Goal: Task Accomplishment & Management: Manage account settings

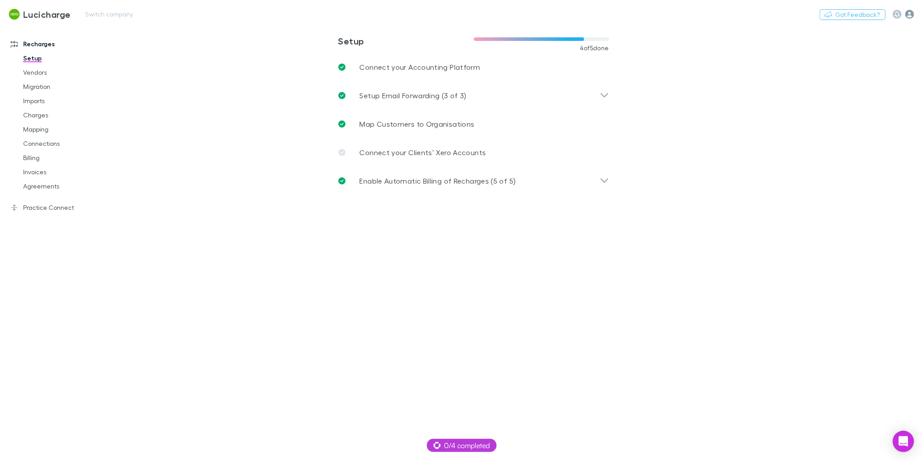
click at [911, 16] on icon "button" at bounding box center [909, 14] width 9 height 9
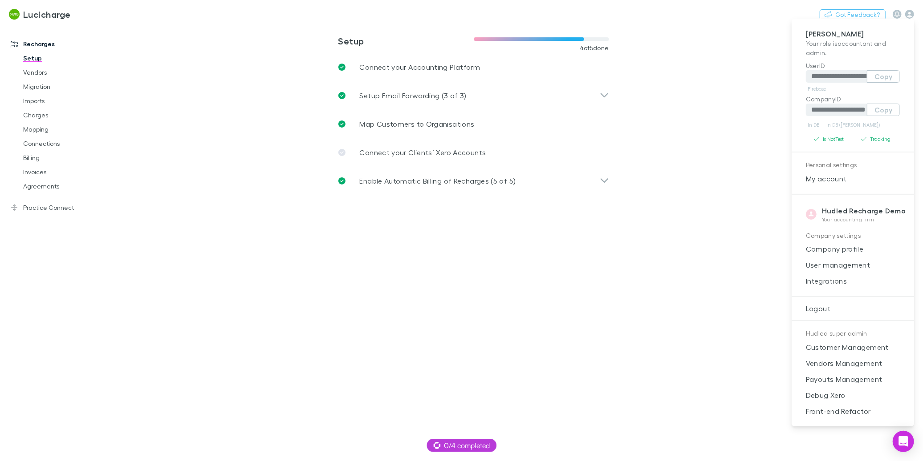
drag, startPoint x: 838, startPoint y: 247, endPoint x: 827, endPoint y: 231, distance: 19.1
click at [838, 247] on span "Company profile" at bounding box center [852, 249] width 108 height 11
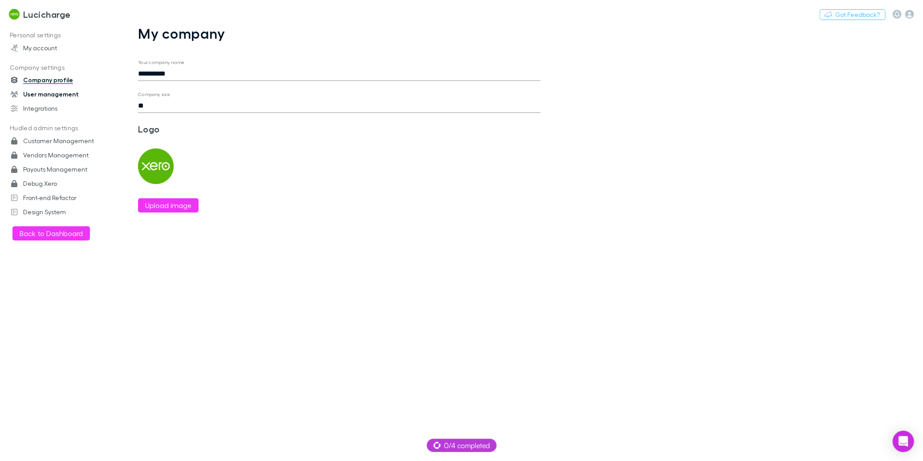
click at [58, 94] on link "User management" at bounding box center [58, 94] width 113 height 14
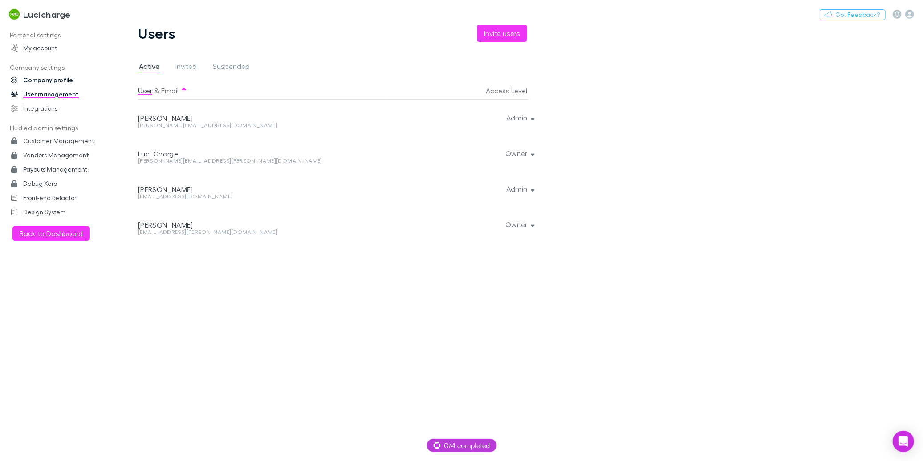
click at [58, 80] on link "Company profile" at bounding box center [58, 80] width 113 height 14
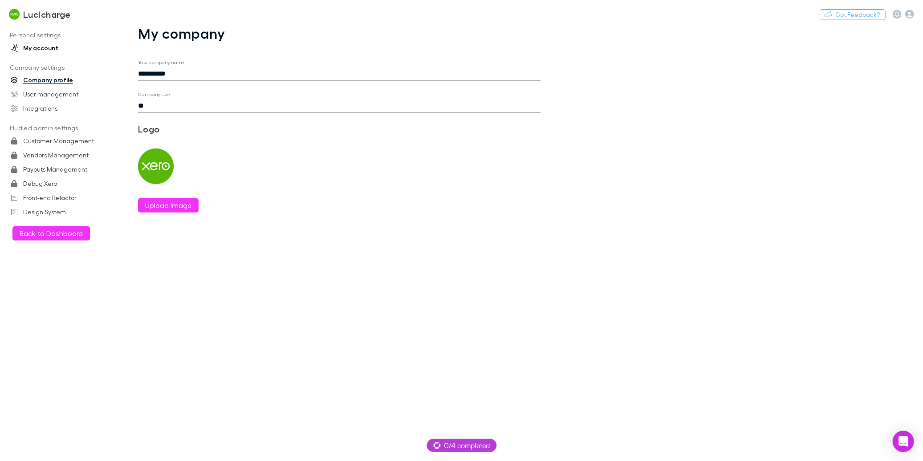
click at [51, 50] on link "My account" at bounding box center [58, 48] width 113 height 14
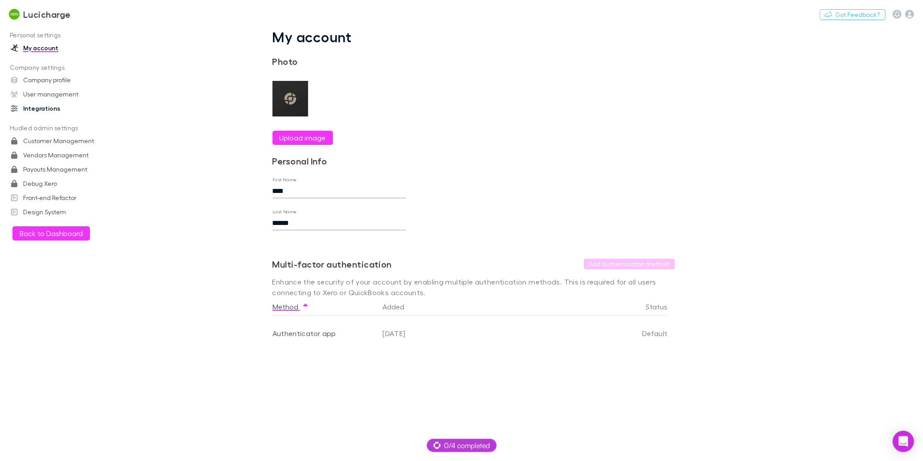
click at [38, 111] on link "Integrations" at bounding box center [58, 108] width 113 height 14
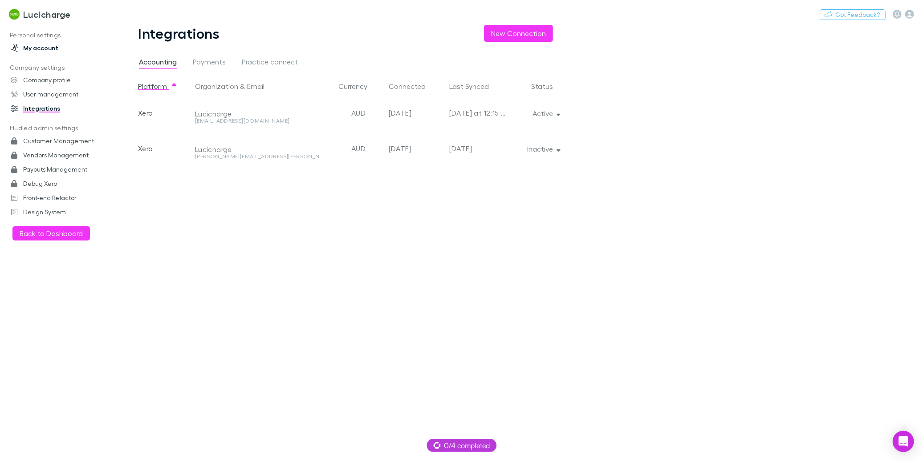
click at [49, 45] on link "My account" at bounding box center [58, 48] width 113 height 14
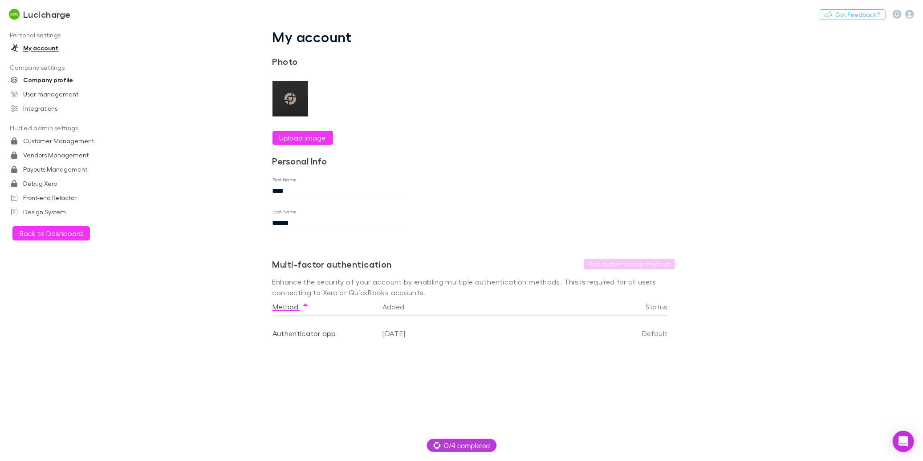
click at [44, 83] on link "Company profile" at bounding box center [58, 80] width 113 height 14
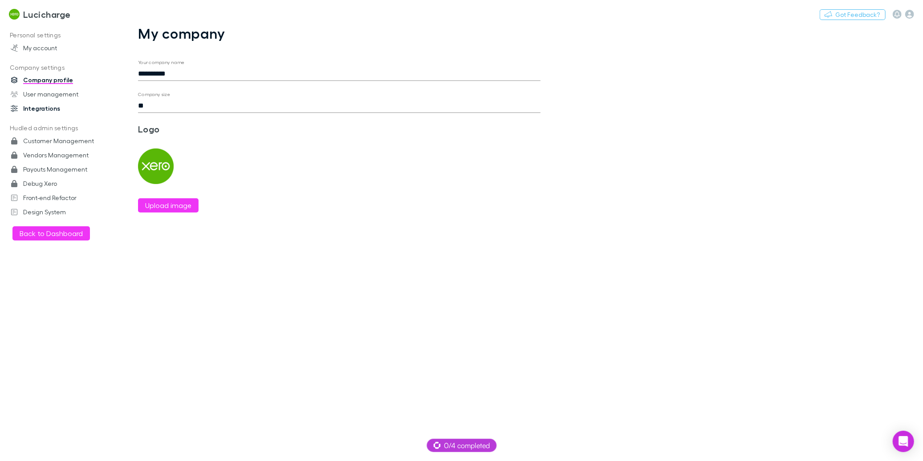
click at [49, 110] on link "Integrations" at bounding box center [58, 108] width 113 height 14
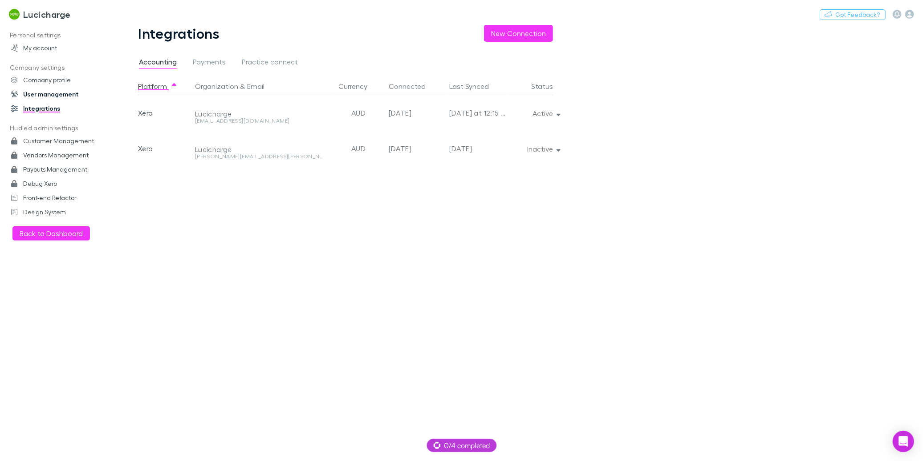
click at [53, 91] on link "User management" at bounding box center [58, 94] width 113 height 14
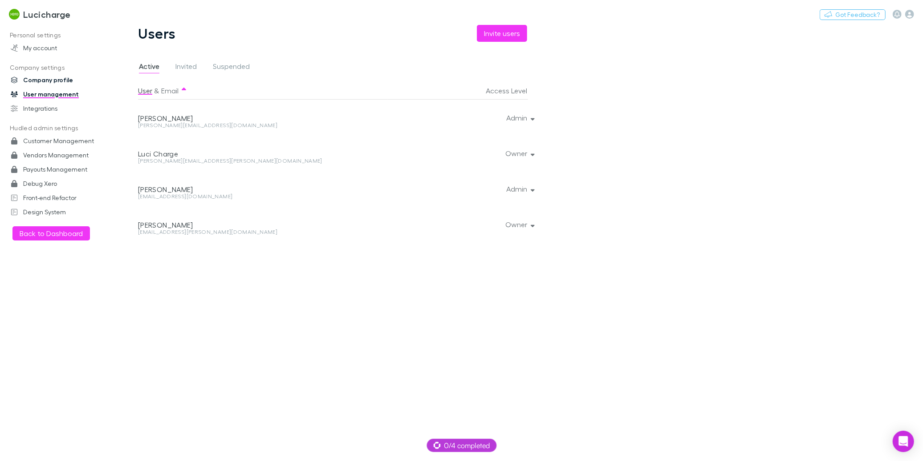
click at [54, 80] on link "Company profile" at bounding box center [58, 80] width 113 height 14
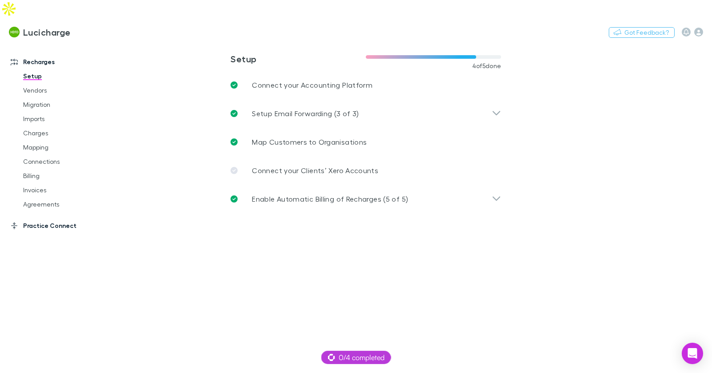
click at [52, 218] on link "Practice Connect" at bounding box center [56, 225] width 109 height 14
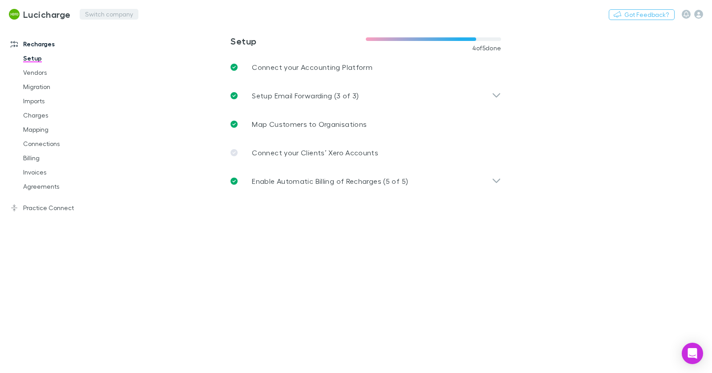
drag, startPoint x: 97, startPoint y: 7, endPoint x: 98, endPoint y: 14, distance: 7.7
click at [97, 7] on div "Lucicharge Switch company Nothing Got Feedback?" at bounding box center [356, 14] width 712 height 28
click at [99, 15] on button "Switch company" at bounding box center [109, 14] width 59 height 11
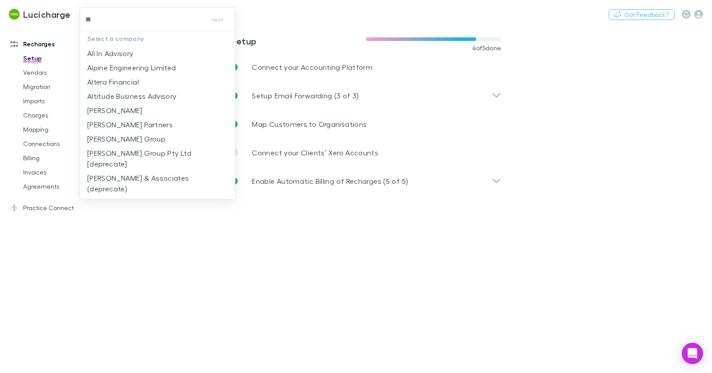
type input "***"
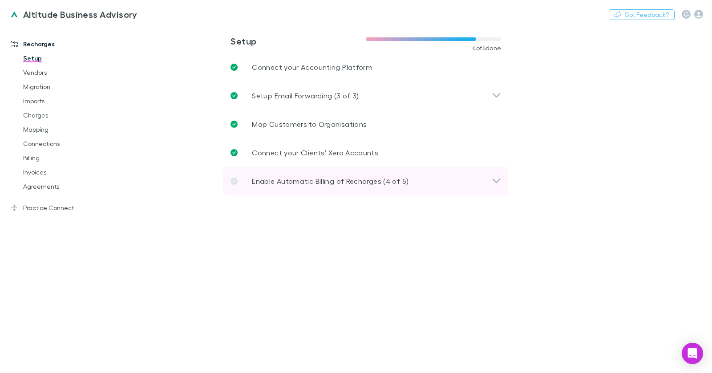
click at [316, 186] on p "Enable Automatic Billing of Recharges (4 of 5)" at bounding box center [330, 181] width 157 height 11
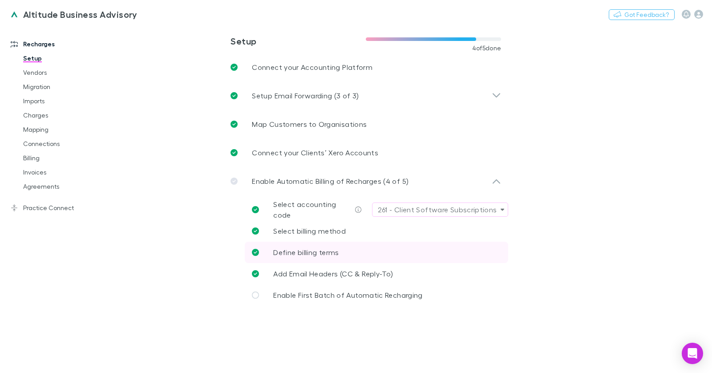
click at [322, 250] on span "Define billing terms" at bounding box center [305, 252] width 65 height 8
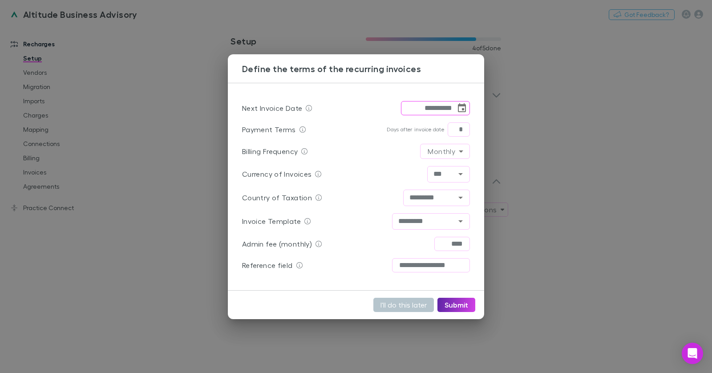
click at [182, 142] on div "**********" at bounding box center [356, 186] width 712 height 373
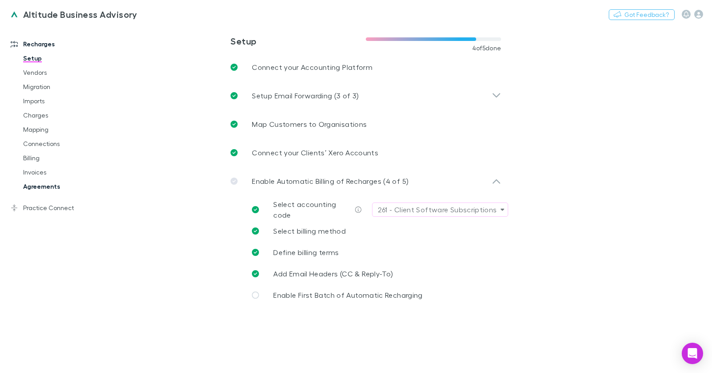
drag, startPoint x: 49, startPoint y: 206, endPoint x: 90, endPoint y: 188, distance: 44.6
click at [49, 206] on link "Practice Connect" at bounding box center [56, 208] width 109 height 14
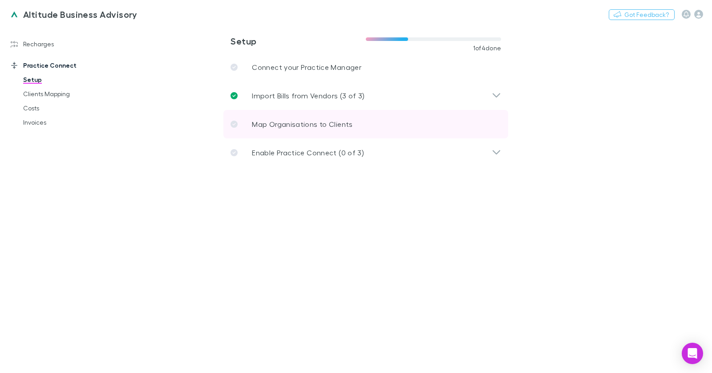
click at [260, 123] on p "Map Organisations to Clients" at bounding box center [302, 124] width 101 height 11
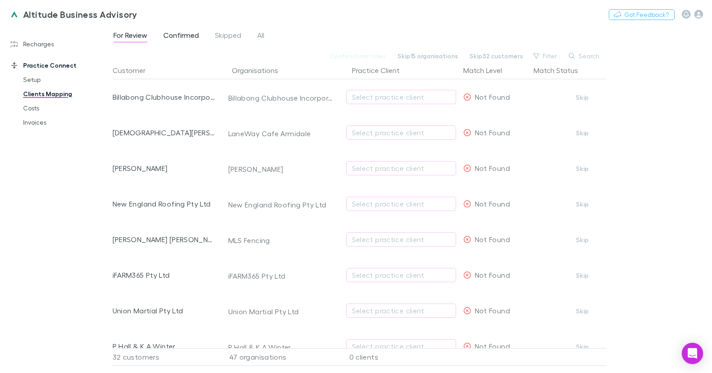
click at [163, 30] on link "Confirmed" at bounding box center [180, 36] width 37 height 14
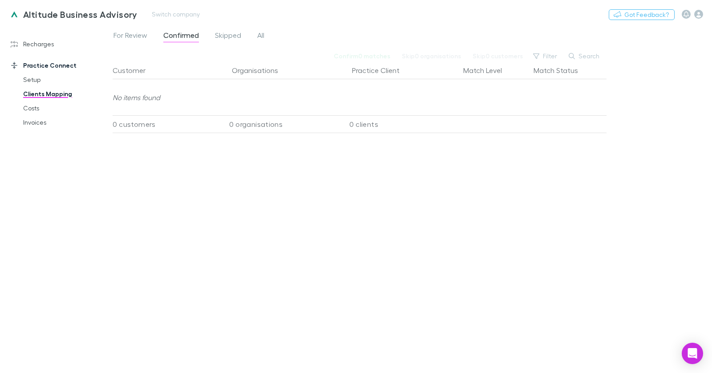
drag, startPoint x: 131, startPoint y: 32, endPoint x: 189, endPoint y: 3, distance: 64.5
click at [132, 32] on span "For Review" at bounding box center [130, 37] width 34 height 12
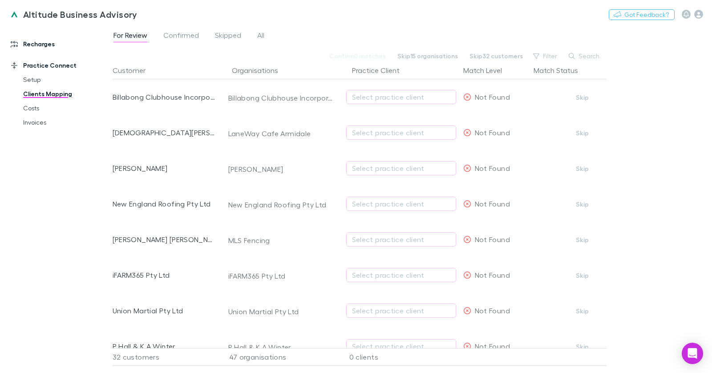
click at [47, 46] on link "Recharges" at bounding box center [56, 44] width 109 height 14
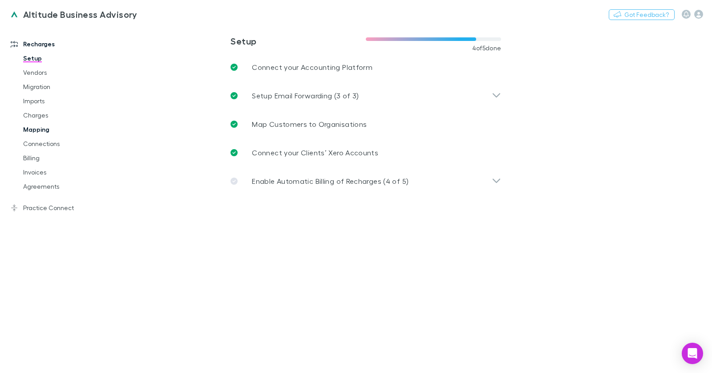
click at [46, 133] on link "Mapping" at bounding box center [62, 129] width 97 height 14
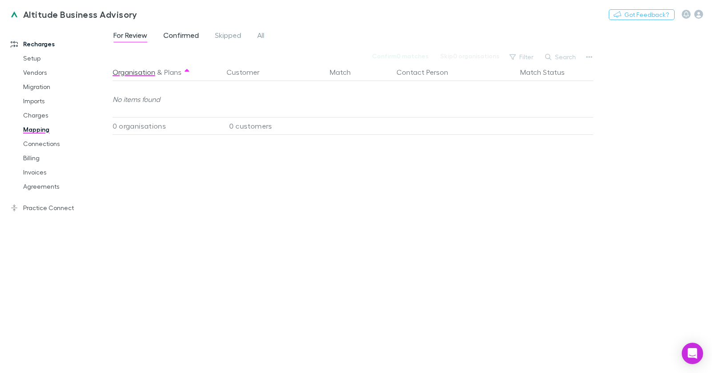
click at [189, 38] on span "Confirmed" at bounding box center [181, 37] width 36 height 12
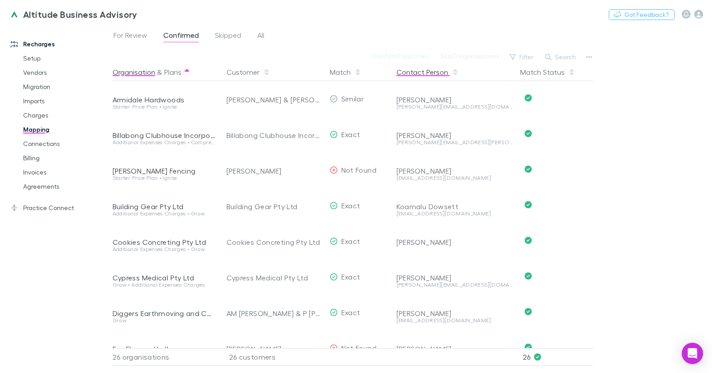
click at [416, 80] on button "Contact Person" at bounding box center [428, 72] width 62 height 18
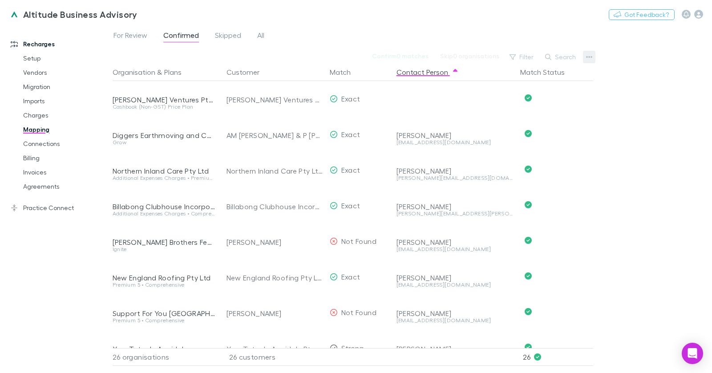
click at [588, 57] on icon "button" at bounding box center [589, 56] width 6 height 7
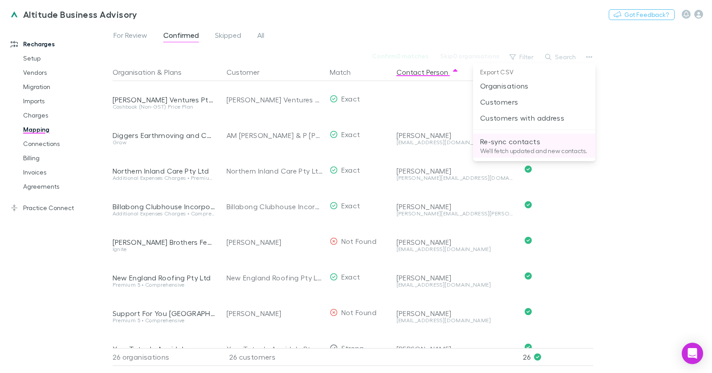
click at [518, 151] on p "We'll fetch updated and new contacts." at bounding box center [534, 151] width 108 height 8
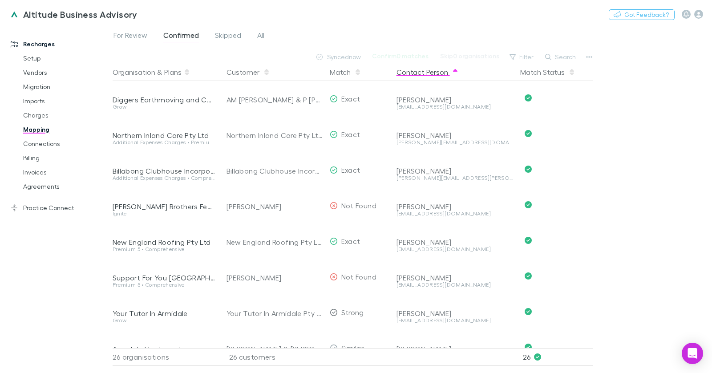
click at [404, 75] on button "Contact Person" at bounding box center [428, 72] width 62 height 18
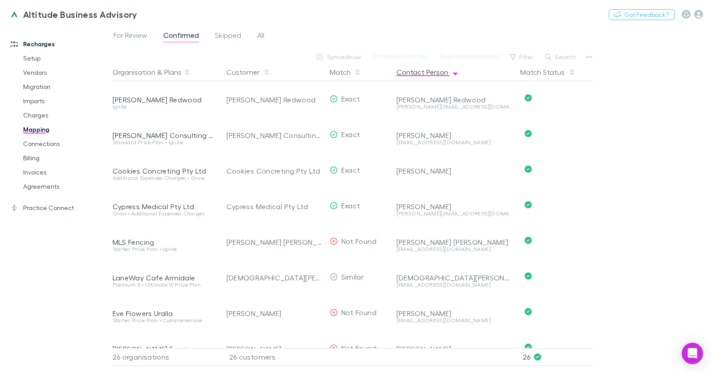
click at [431, 70] on button "Contact Person" at bounding box center [428, 72] width 62 height 18
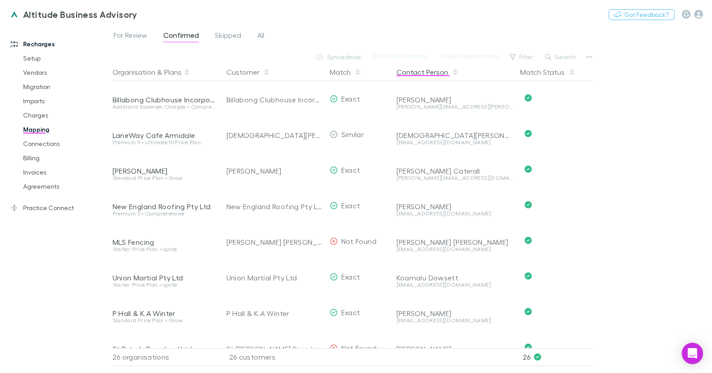
click at [429, 72] on button "Contact Person" at bounding box center [428, 72] width 62 height 18
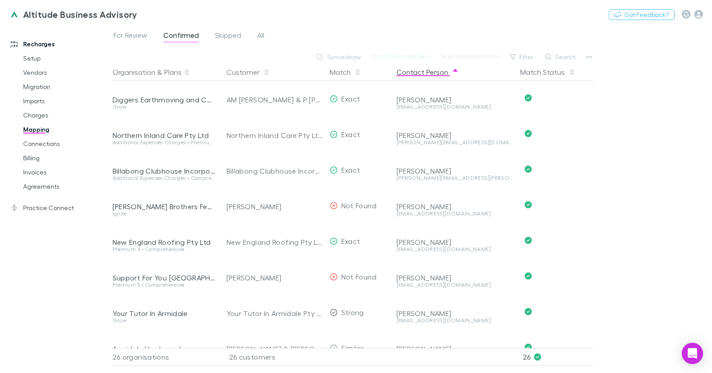
click at [429, 72] on button "Contact Person" at bounding box center [428, 72] width 62 height 18
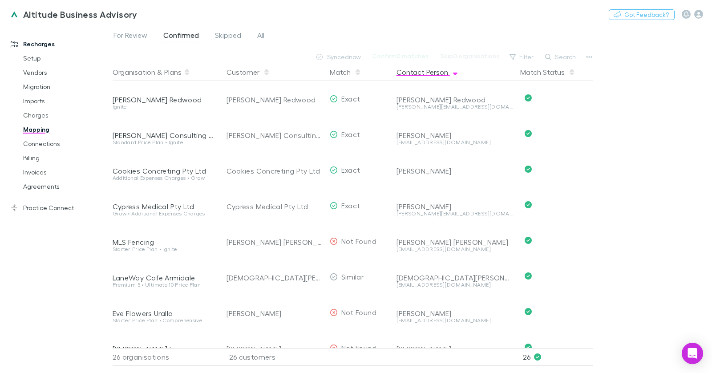
click at [429, 72] on button "Contact Person" at bounding box center [428, 72] width 62 height 18
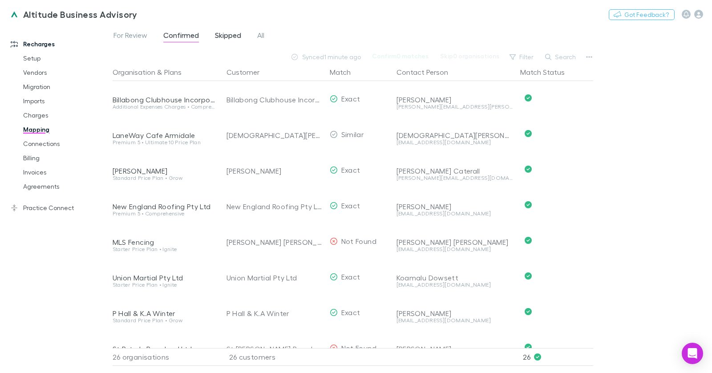
click at [233, 38] on span "Skipped" at bounding box center [228, 37] width 26 height 12
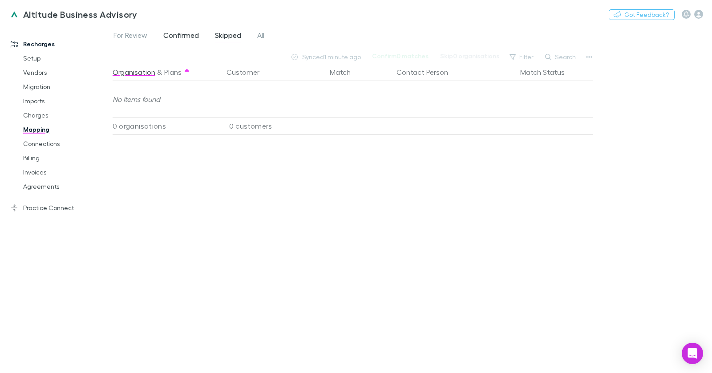
click at [182, 33] on span "Confirmed" at bounding box center [181, 37] width 36 height 12
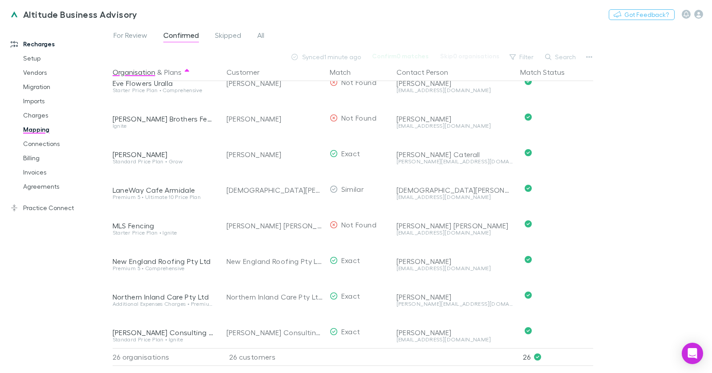
scroll to position [276, 0]
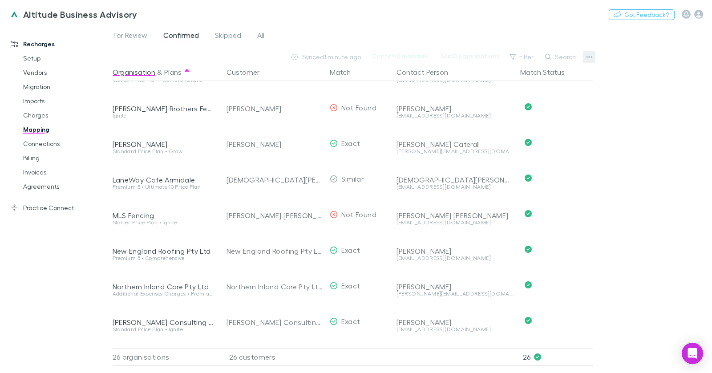
click at [587, 57] on icon "button" at bounding box center [589, 56] width 6 height 7
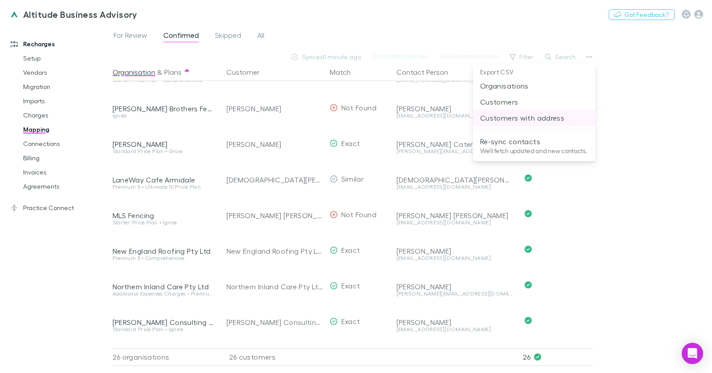
click at [531, 121] on p "Customers with address" at bounding box center [534, 118] width 108 height 11
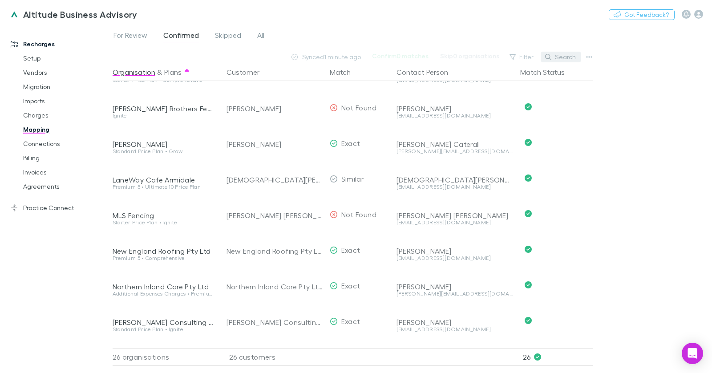
drag, startPoint x: 566, startPoint y: 64, endPoint x: 567, endPoint y: 59, distance: 4.9
click at [566, 64] on button "Match Status" at bounding box center [547, 72] width 55 height 18
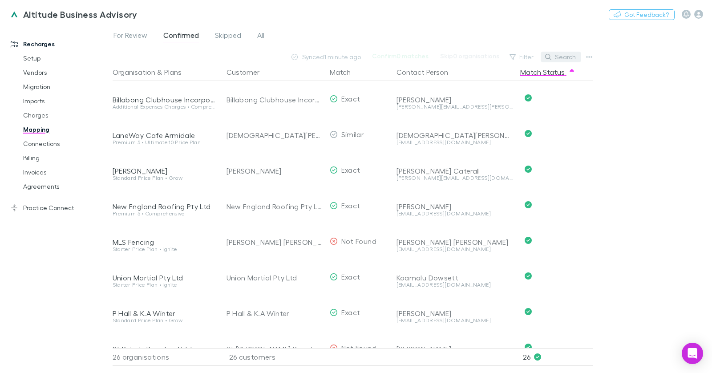
click at [567, 59] on button "Search" at bounding box center [561, 57] width 40 height 11
paste input "**********"
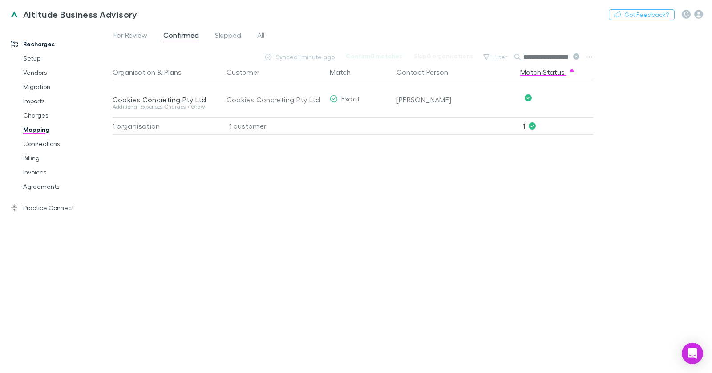
scroll to position [0, 28]
type input "**********"
click at [589, 58] on icon "button" at bounding box center [589, 56] width 6 height 7
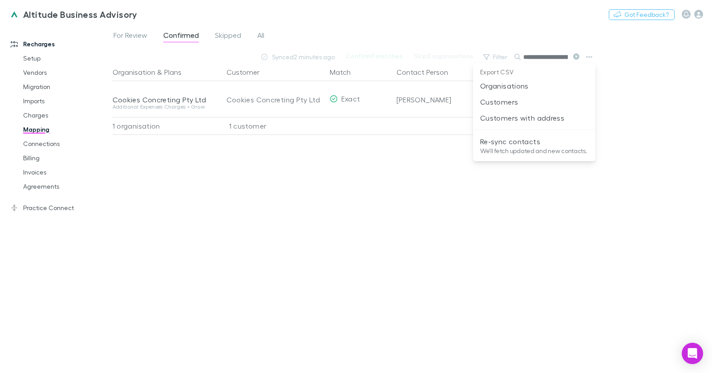
click at [549, 144] on p "Re-sync contacts" at bounding box center [534, 141] width 108 height 11
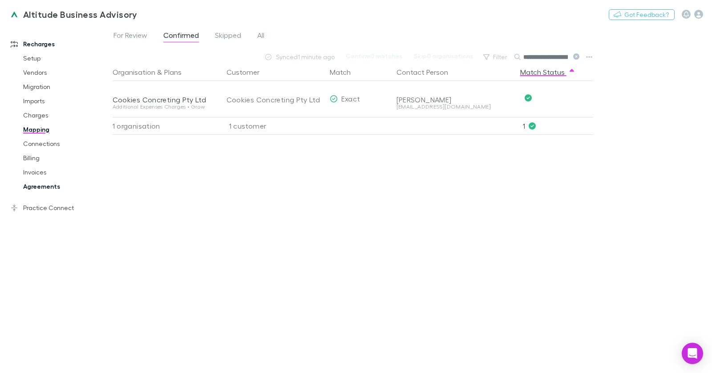
click at [46, 191] on link "Agreements" at bounding box center [62, 186] width 97 height 14
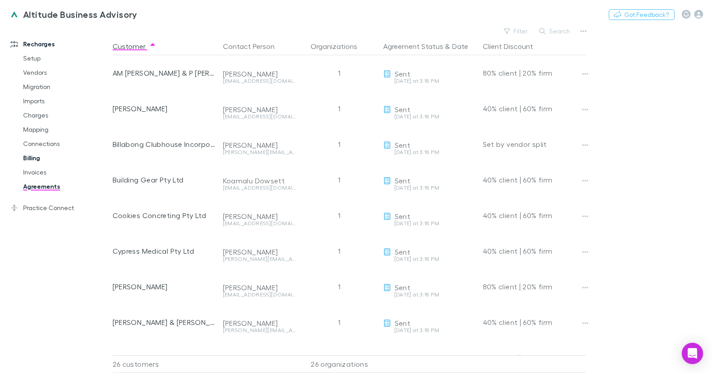
click at [39, 158] on link "Billing" at bounding box center [62, 158] width 97 height 14
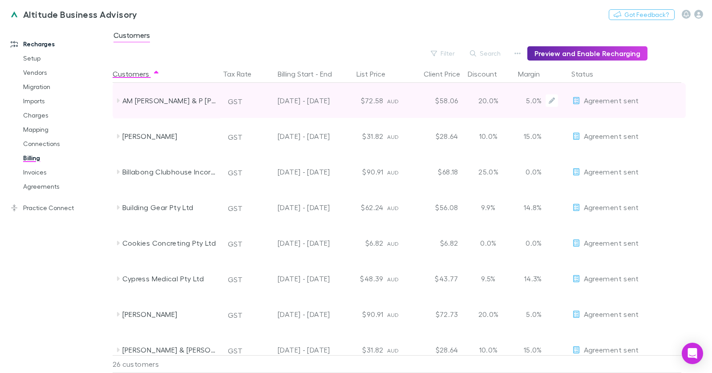
click at [342, 94] on div "$72.58" at bounding box center [360, 101] width 53 height 36
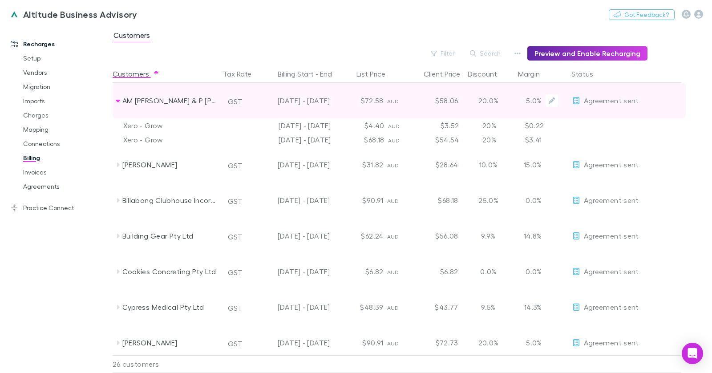
click at [442, 95] on div "$58.06" at bounding box center [435, 101] width 53 height 36
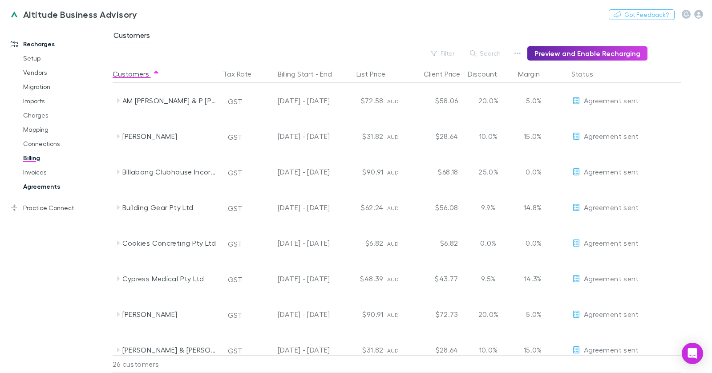
click at [57, 186] on link "Agreements" at bounding box center [62, 186] width 97 height 14
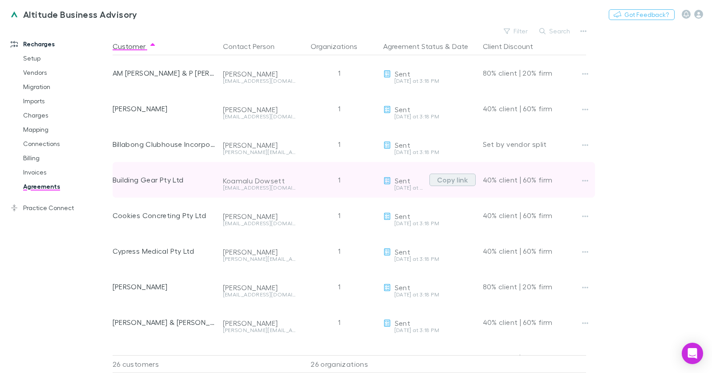
click at [455, 178] on button "Copy link" at bounding box center [452, 180] width 46 height 12
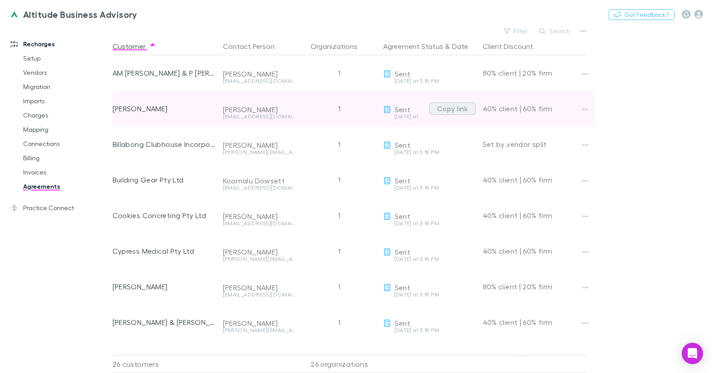
click at [450, 109] on button "Copy link" at bounding box center [452, 108] width 46 height 12
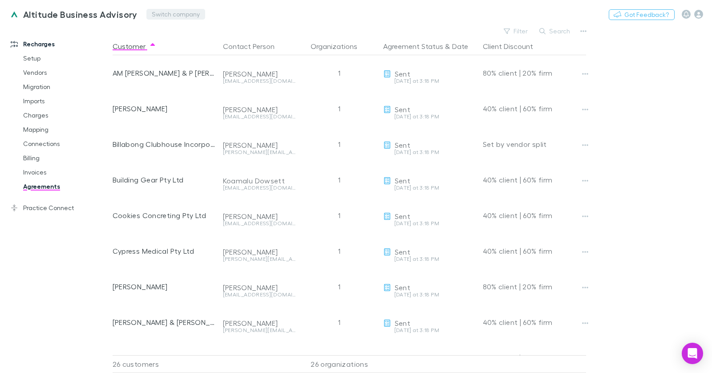
click at [162, 17] on button "Switch company" at bounding box center [175, 14] width 59 height 11
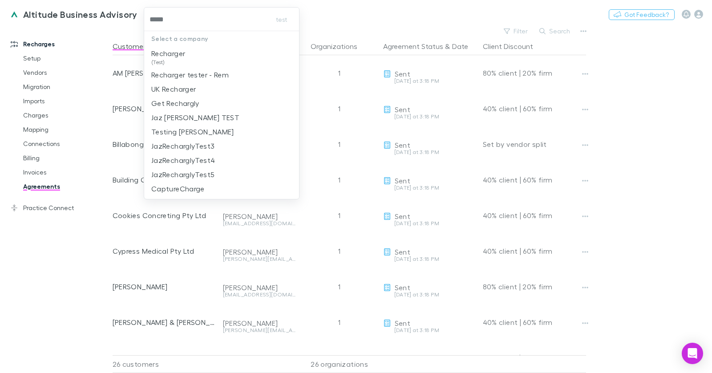
type input "******"
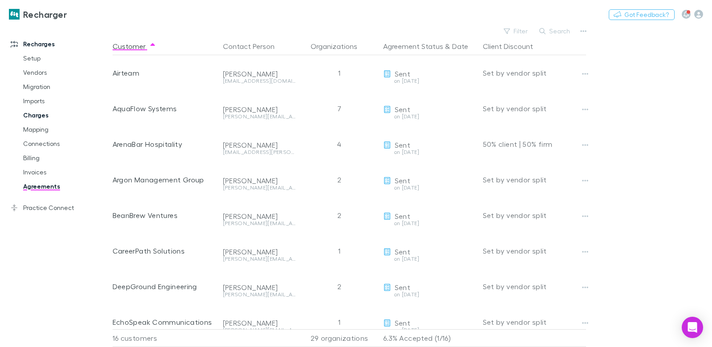
click at [36, 117] on link "Charges" at bounding box center [62, 115] width 97 height 14
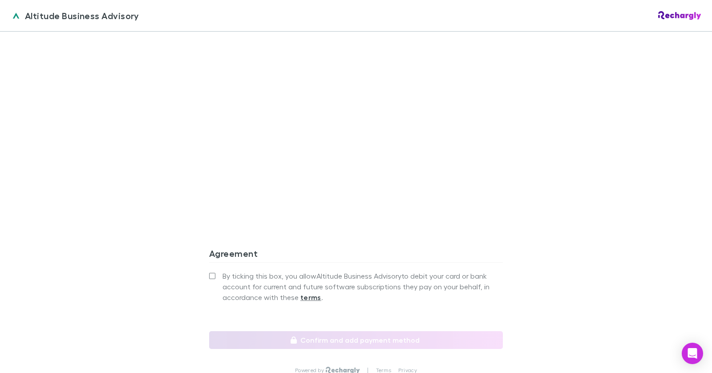
scroll to position [757, 0]
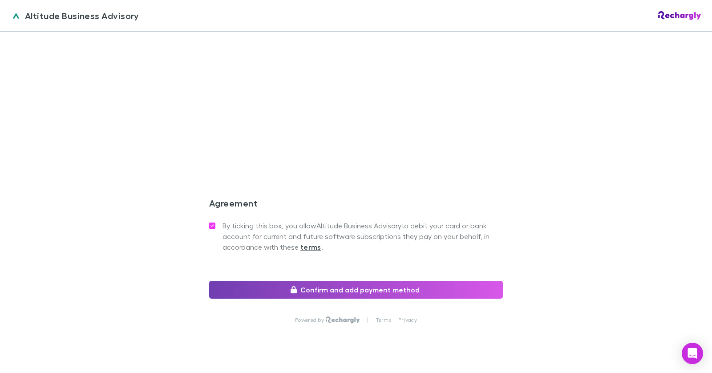
click at [260, 281] on button "Confirm and add payment method" at bounding box center [356, 290] width 294 height 18
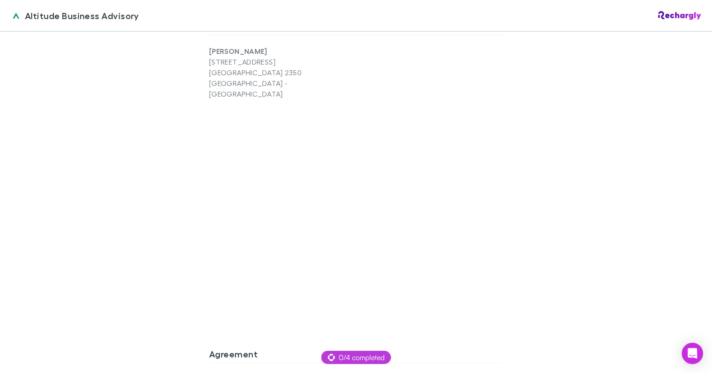
scroll to position [757, 0]
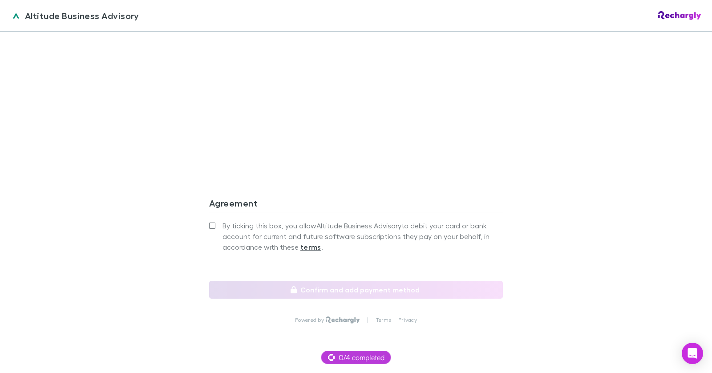
click at [215, 220] on label "By ticking this box, you allow Altitude Business Advisory to debit your card or…" at bounding box center [356, 236] width 294 height 32
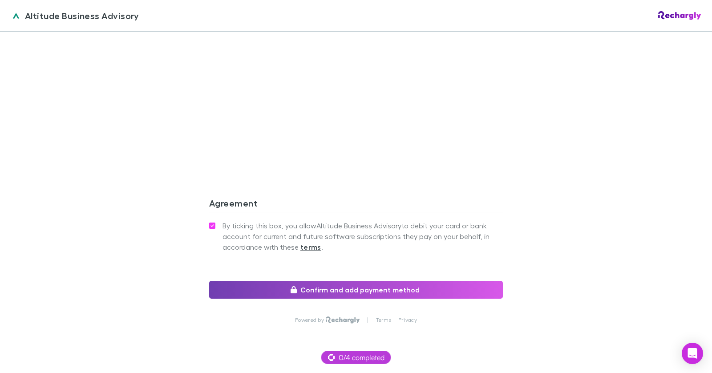
click at [263, 281] on button "Confirm and add payment method" at bounding box center [356, 290] width 294 height 18
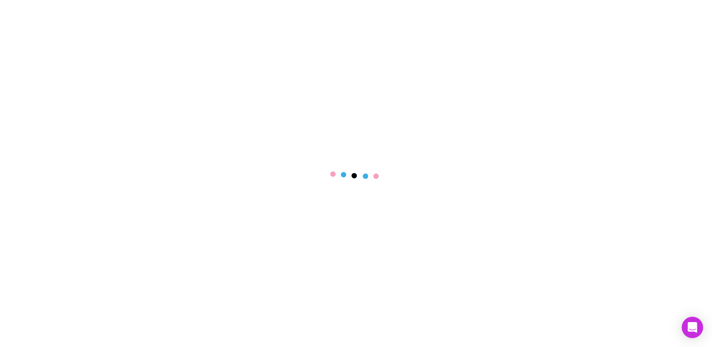
click at [224, 88] on div at bounding box center [356, 173] width 712 height 347
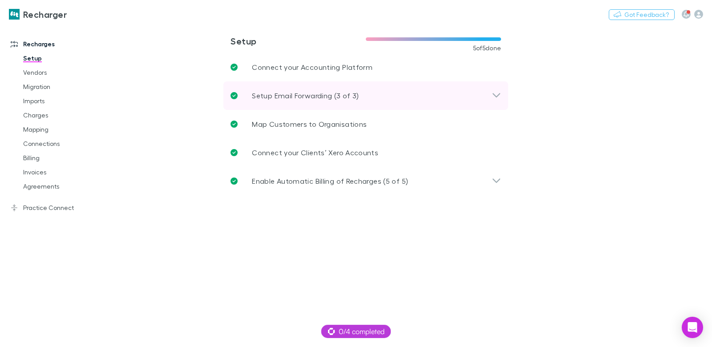
click at [272, 95] on p "Setup Email Forwarding (3 of 3)" at bounding box center [305, 95] width 107 height 11
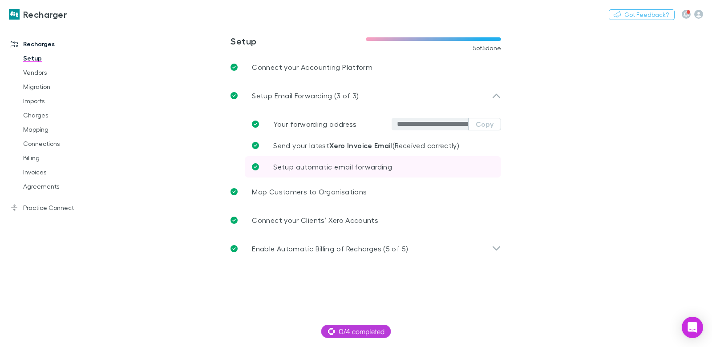
click at [329, 167] on span "Setup automatic email forwarding" at bounding box center [332, 166] width 119 height 8
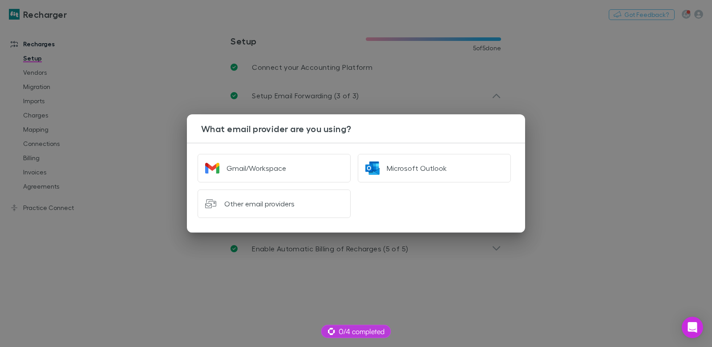
click at [382, 150] on div "Microsoft Outlook" at bounding box center [431, 165] width 160 height 36
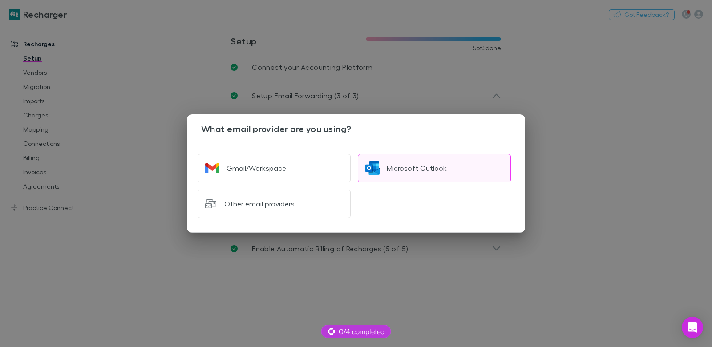
click at [387, 167] on div "Microsoft Outlook" at bounding box center [417, 168] width 60 height 9
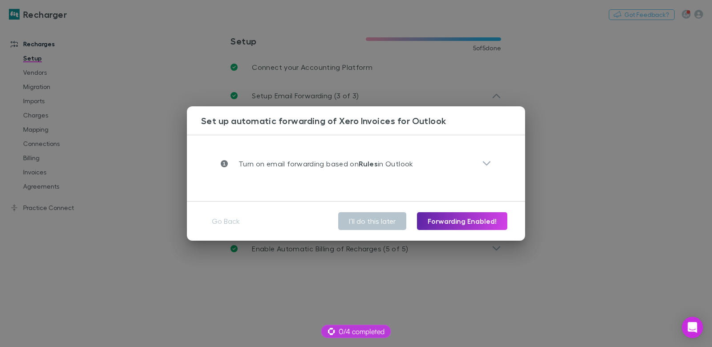
click at [141, 153] on div "**********" at bounding box center [356, 173] width 712 height 347
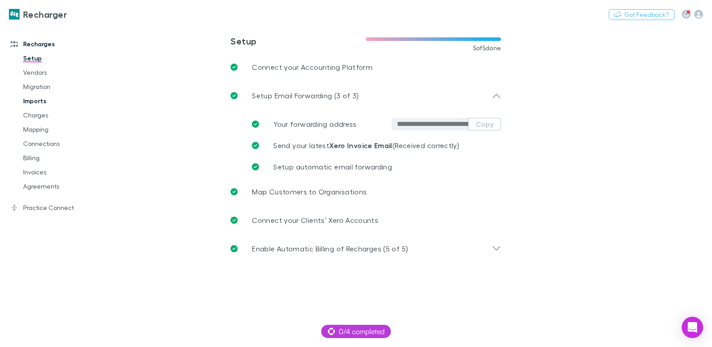
click at [34, 98] on link "Imports" at bounding box center [62, 101] width 97 height 14
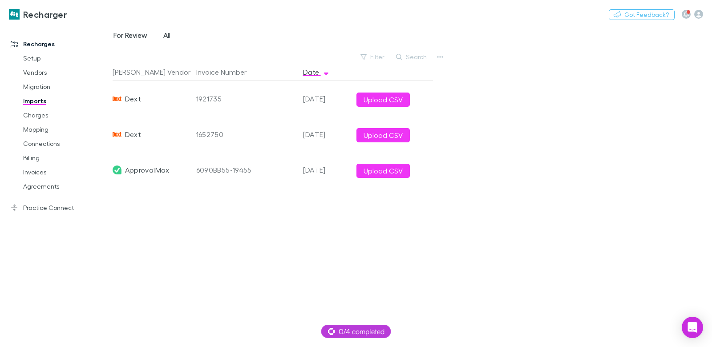
click at [164, 33] on span "All" at bounding box center [166, 37] width 7 height 12
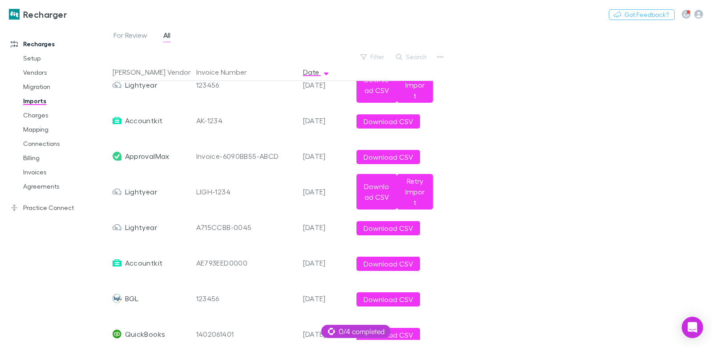
scroll to position [150, 0]
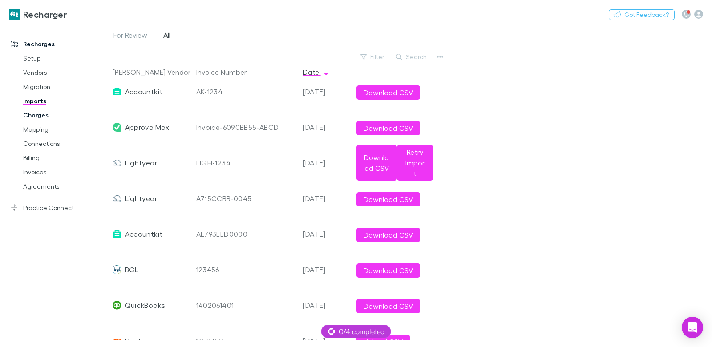
click at [43, 116] on link "Charges" at bounding box center [62, 115] width 97 height 14
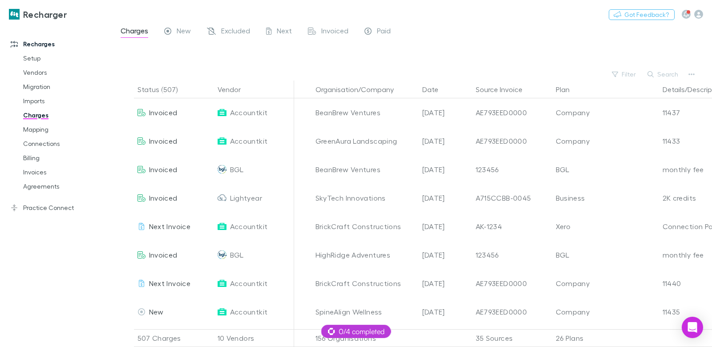
click at [684, 72] on div "Filter Search" at bounding box center [412, 74] width 599 height 12
click at [686, 72] on button "button" at bounding box center [691, 74] width 12 height 12
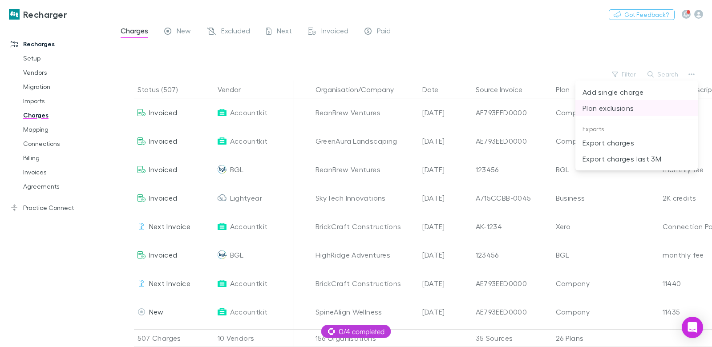
click at [604, 112] on p "Plan exclusions" at bounding box center [637, 108] width 108 height 11
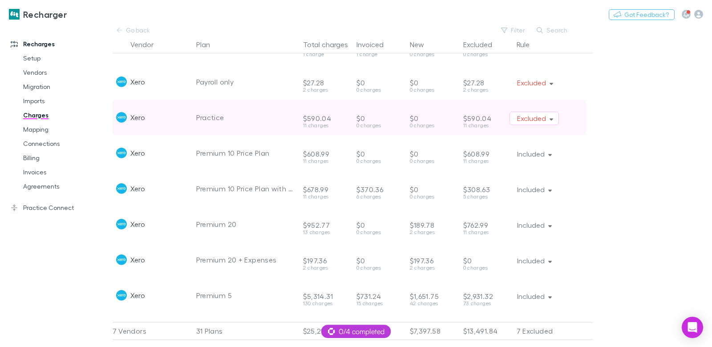
scroll to position [523, 0]
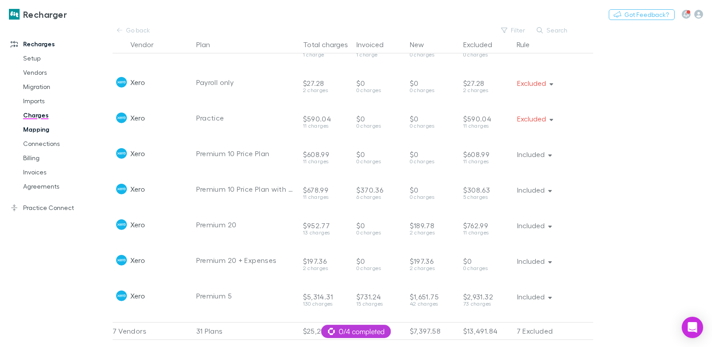
click at [38, 134] on link "Mapping" at bounding box center [62, 129] width 97 height 14
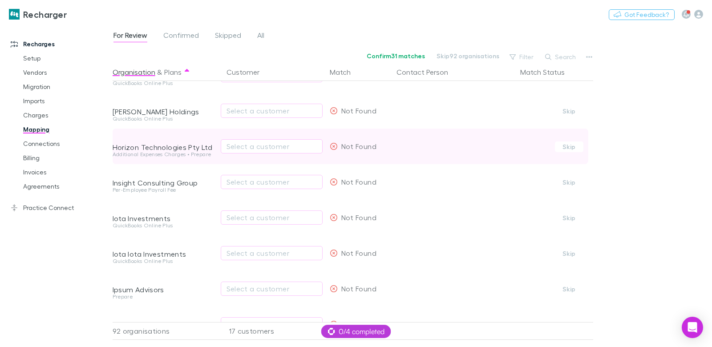
scroll to position [95, 0]
click at [241, 149] on div "Select a customer" at bounding box center [272, 146] width 90 height 11
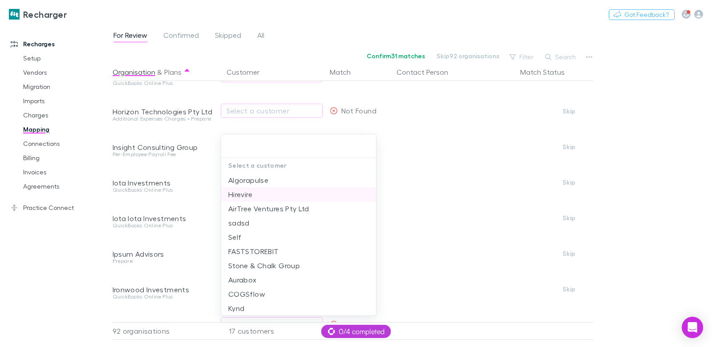
click at [262, 190] on li "Hirevire" at bounding box center [298, 194] width 155 height 14
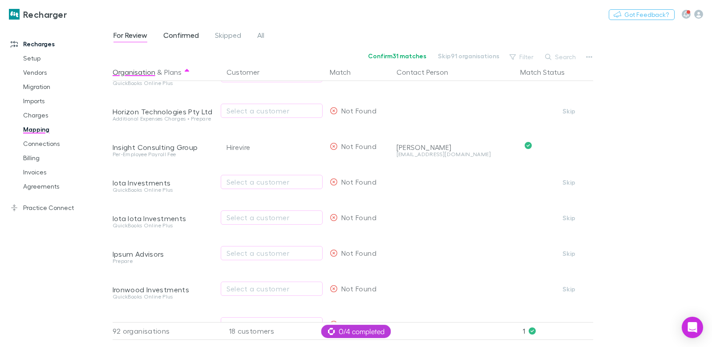
click at [182, 31] on span "Confirmed" at bounding box center [181, 37] width 36 height 12
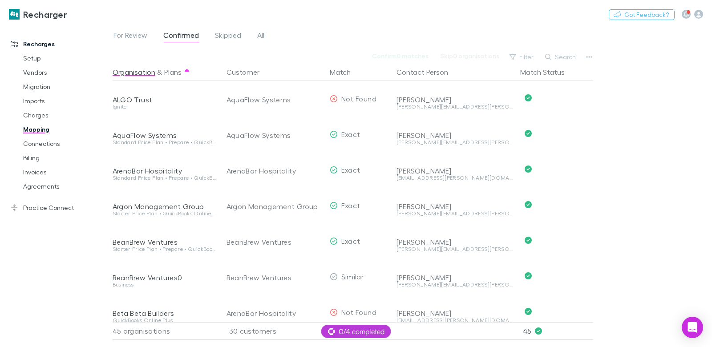
click at [181, 37] on span "Confirmed" at bounding box center [181, 37] width 36 height 12
click at [138, 34] on span "For Review" at bounding box center [130, 37] width 34 height 12
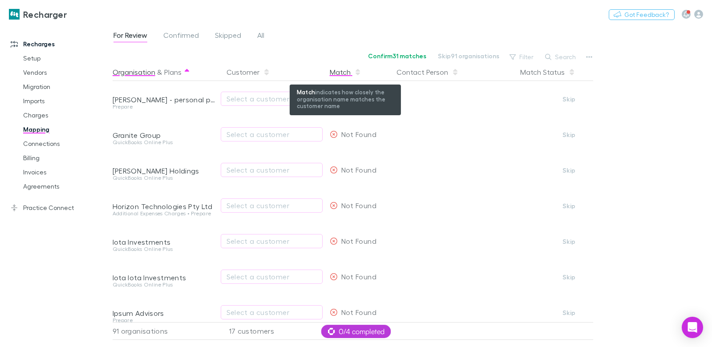
click at [348, 76] on div "Match" at bounding box center [346, 72] width 32 height 18
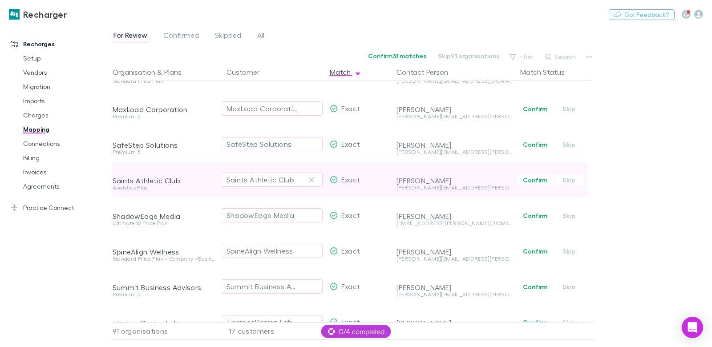
scroll to position [109, 0]
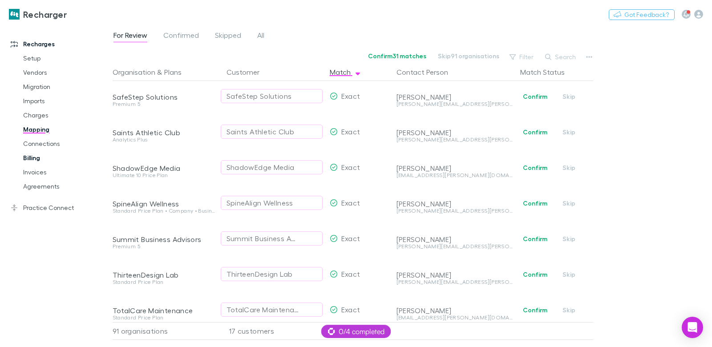
click at [32, 158] on link "Billing" at bounding box center [62, 158] width 97 height 14
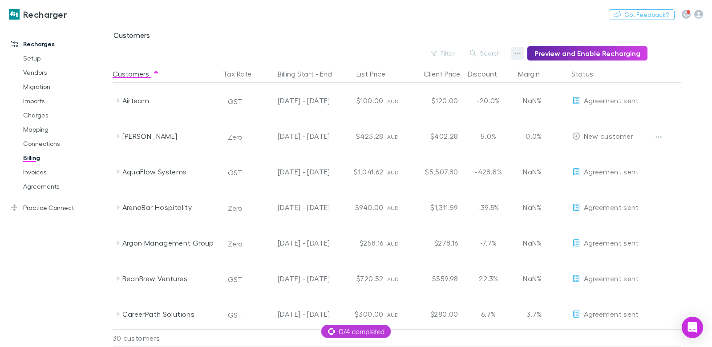
click at [521, 52] on icon "button" at bounding box center [517, 53] width 6 height 7
click at [439, 79] on p "Discount Split" at bounding box center [467, 82] width 108 height 11
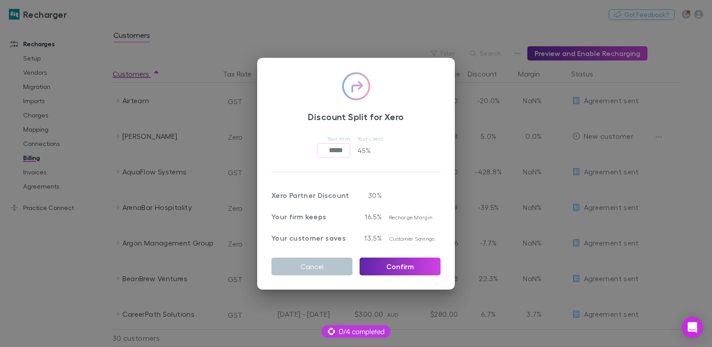
click at [389, 45] on div "Discount Split for Xero Your firm ***** ​ Your client 45 % Xero Partner Discoun…" at bounding box center [356, 173] width 712 height 347
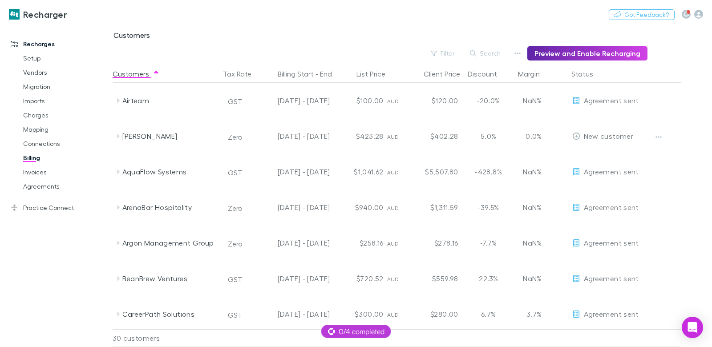
click at [514, 50] on div "Filter Search Preview and Enable Recharging" at bounding box center [380, 53] width 535 height 14
click at [516, 50] on button "button" at bounding box center [517, 53] width 12 height 12
click at [462, 94] on p "Admin Fee" at bounding box center [467, 98] width 108 height 11
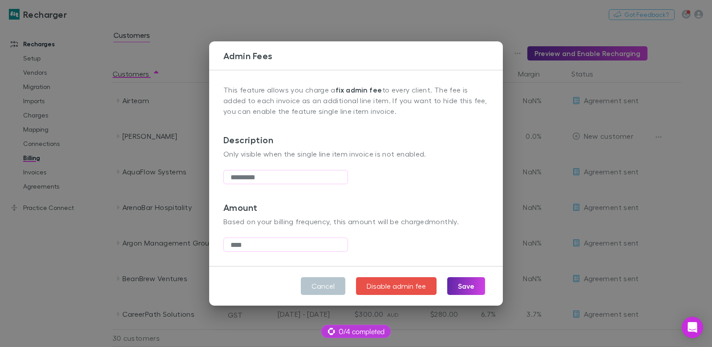
click at [76, 245] on div "Admin Fees This feature allows you charge a fix admin fee to every client. The …" at bounding box center [356, 173] width 712 height 347
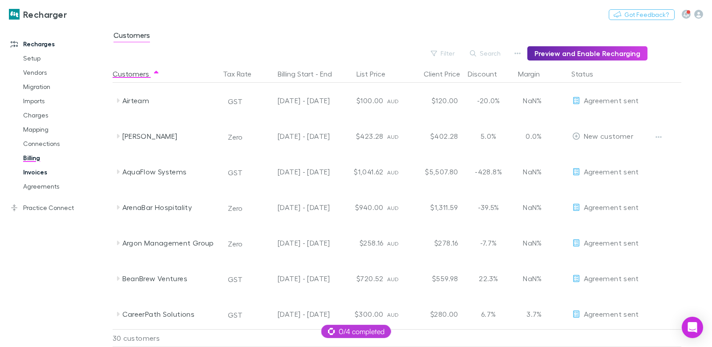
click at [44, 171] on link "Invoices" at bounding box center [62, 172] width 97 height 14
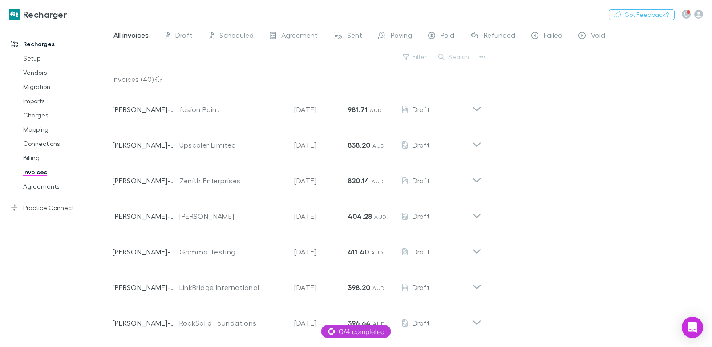
drag, startPoint x: 335, startPoint y: 115, endPoint x: 405, endPoint y: 73, distance: 81.4
click at [335, 115] on div "Invoice Number RECH-0051 Customer fusion Point Invoice Date 28 Sep 2025 Amount …" at bounding box center [293, 106] width 360 height 32
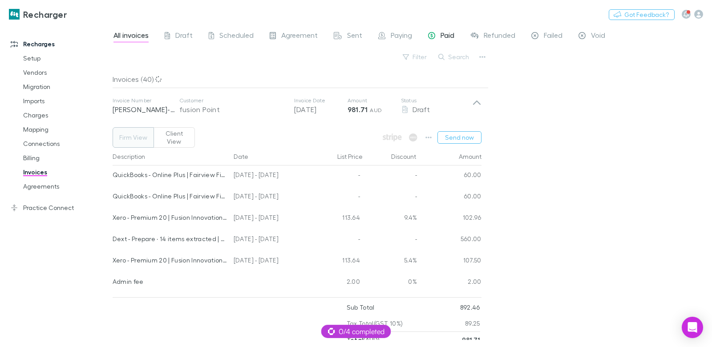
click at [441, 31] on span "Paid" at bounding box center [448, 37] width 14 height 12
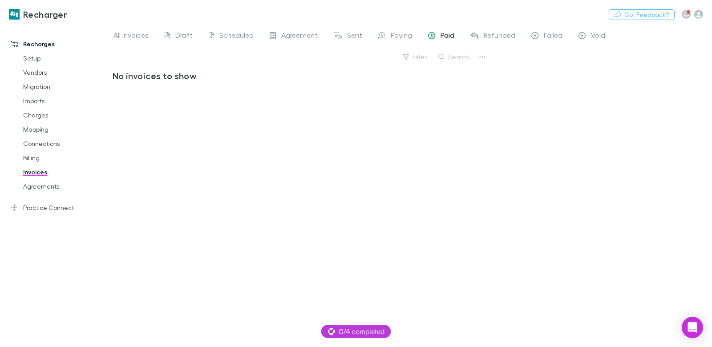
click at [153, 36] on div "All invoices Draft Scheduled Agreement Sent Paying Paid Refunded Failed Void" at bounding box center [363, 36] width 501 height 14
click at [141, 36] on span "All invoices" at bounding box center [130, 37] width 35 height 12
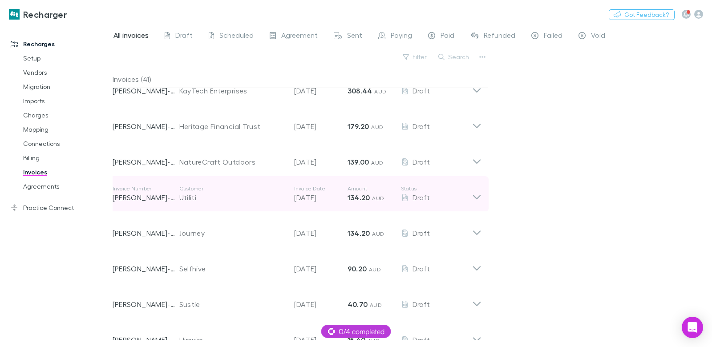
scroll to position [281, 0]
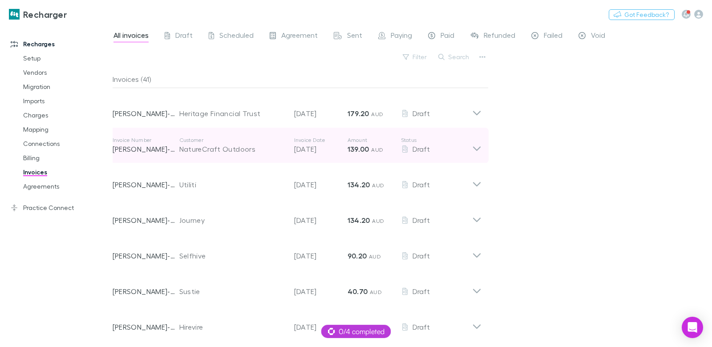
click at [225, 130] on div "Invoice Number RECH-0017 Customer NatureCraft Outdoors Invoice Date 28 Sep 2025…" at bounding box center [296, 146] width 383 height 36
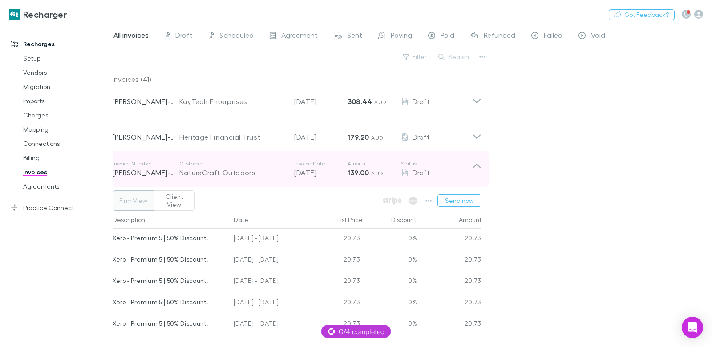
scroll to position [251, 0]
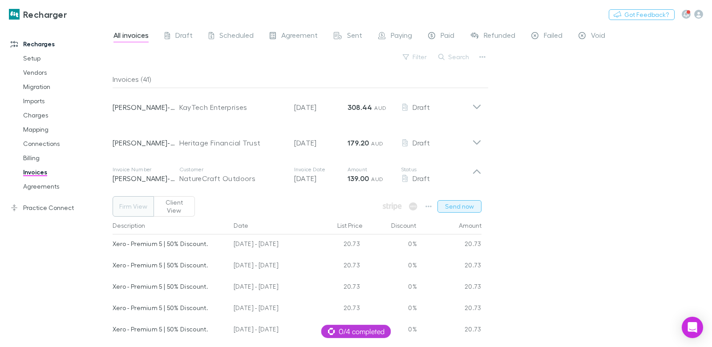
click at [446, 209] on button "Send now" at bounding box center [459, 206] width 44 height 12
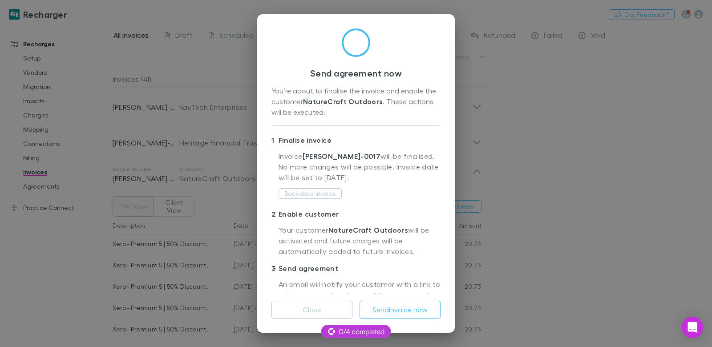
click at [210, 159] on div "Send agreement now You’re about to finalise the invoice and enable the customer…" at bounding box center [356, 173] width 712 height 347
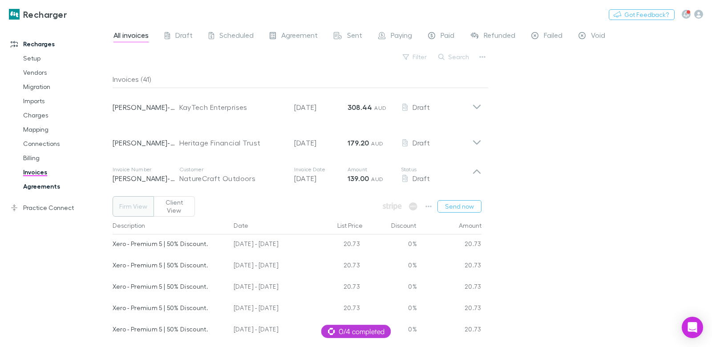
click at [55, 182] on link "Agreements" at bounding box center [62, 186] width 97 height 14
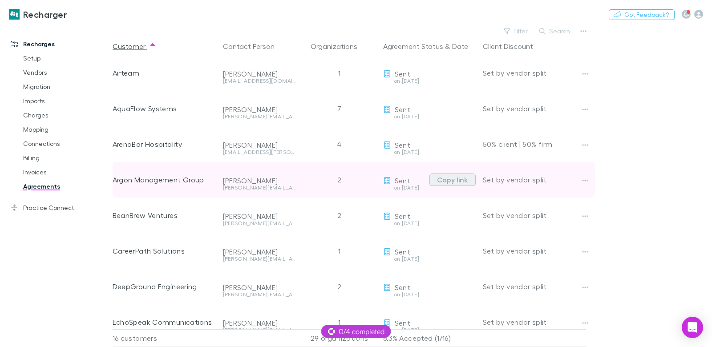
drag, startPoint x: 448, startPoint y: 179, endPoint x: 441, endPoint y: 181, distance: 6.8
click at [449, 179] on button "Copy link" at bounding box center [452, 180] width 46 height 12
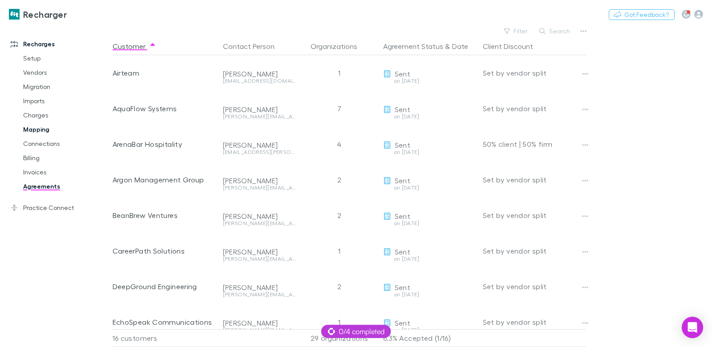
click at [53, 125] on link "Mapping" at bounding box center [62, 129] width 97 height 14
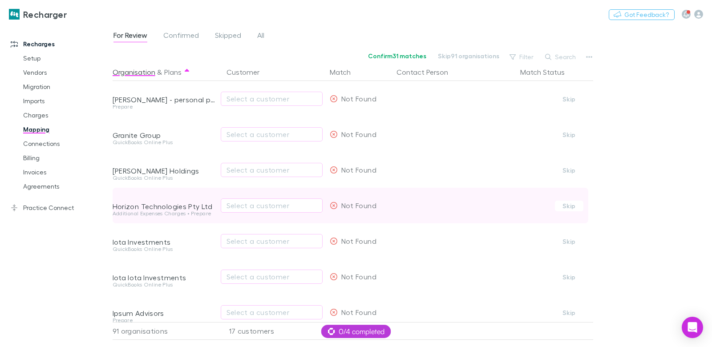
scroll to position [0, 1]
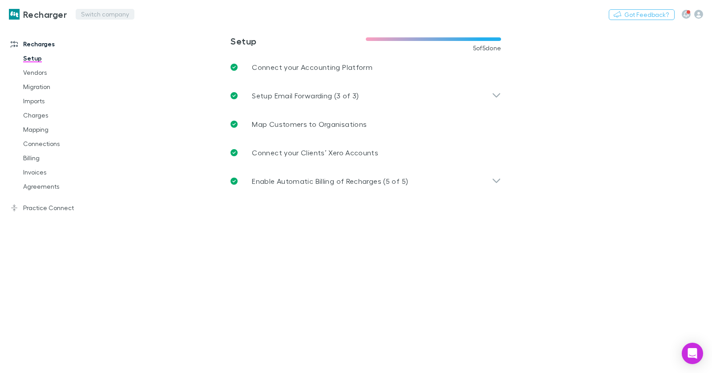
click at [127, 13] on button "Switch company" at bounding box center [105, 14] width 59 height 11
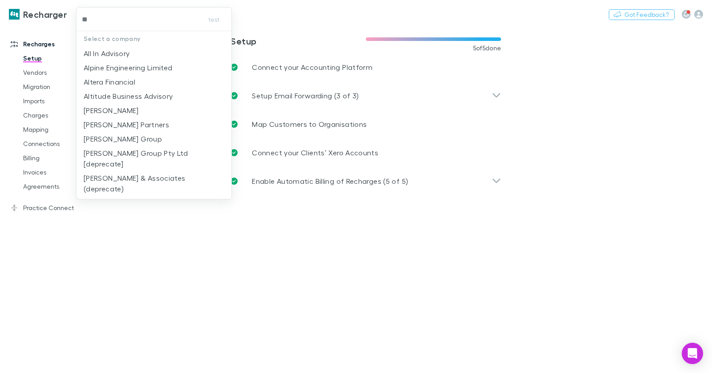
type input "***"
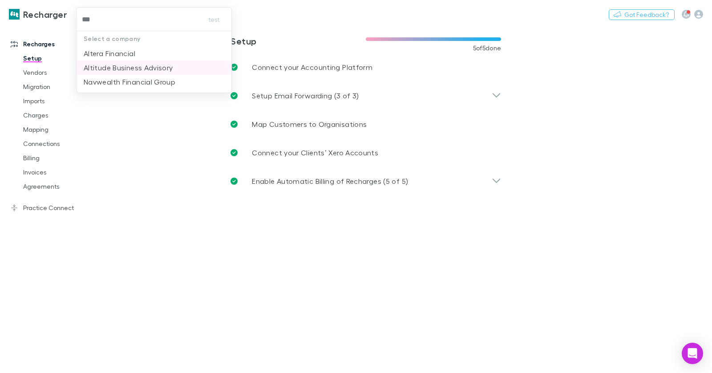
click at [150, 69] on p "Altitude Business Advisory" at bounding box center [128, 67] width 89 height 11
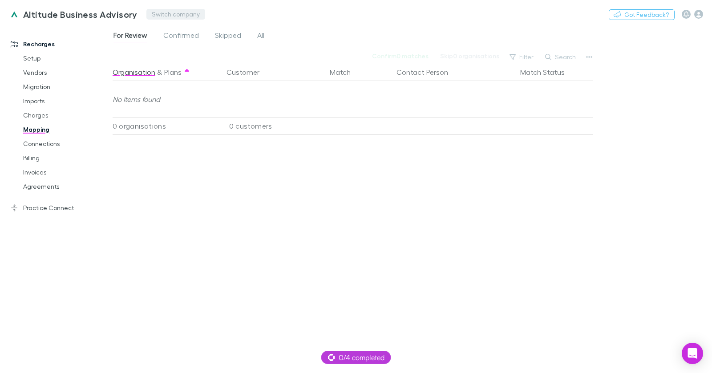
click at [161, 20] on div "Altitude Business Advisory Switch company Nothing Got Feedback?" at bounding box center [356, 14] width 712 height 28
click at [162, 17] on button "Switch company" at bounding box center [175, 14] width 59 height 11
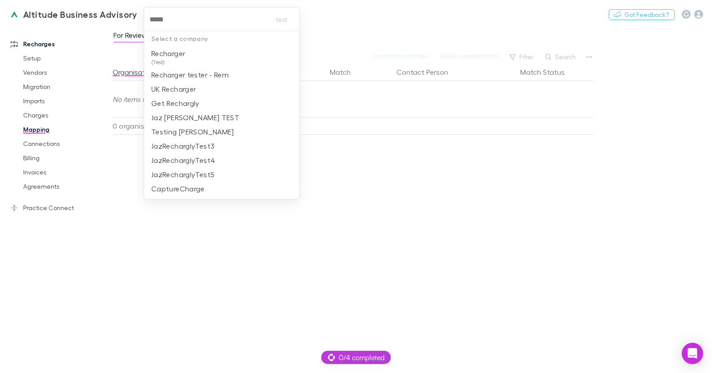
type input "******"
click at [170, 55] on p "Recharger" at bounding box center [168, 53] width 34 height 11
